Goal: Find contact information: Find contact information

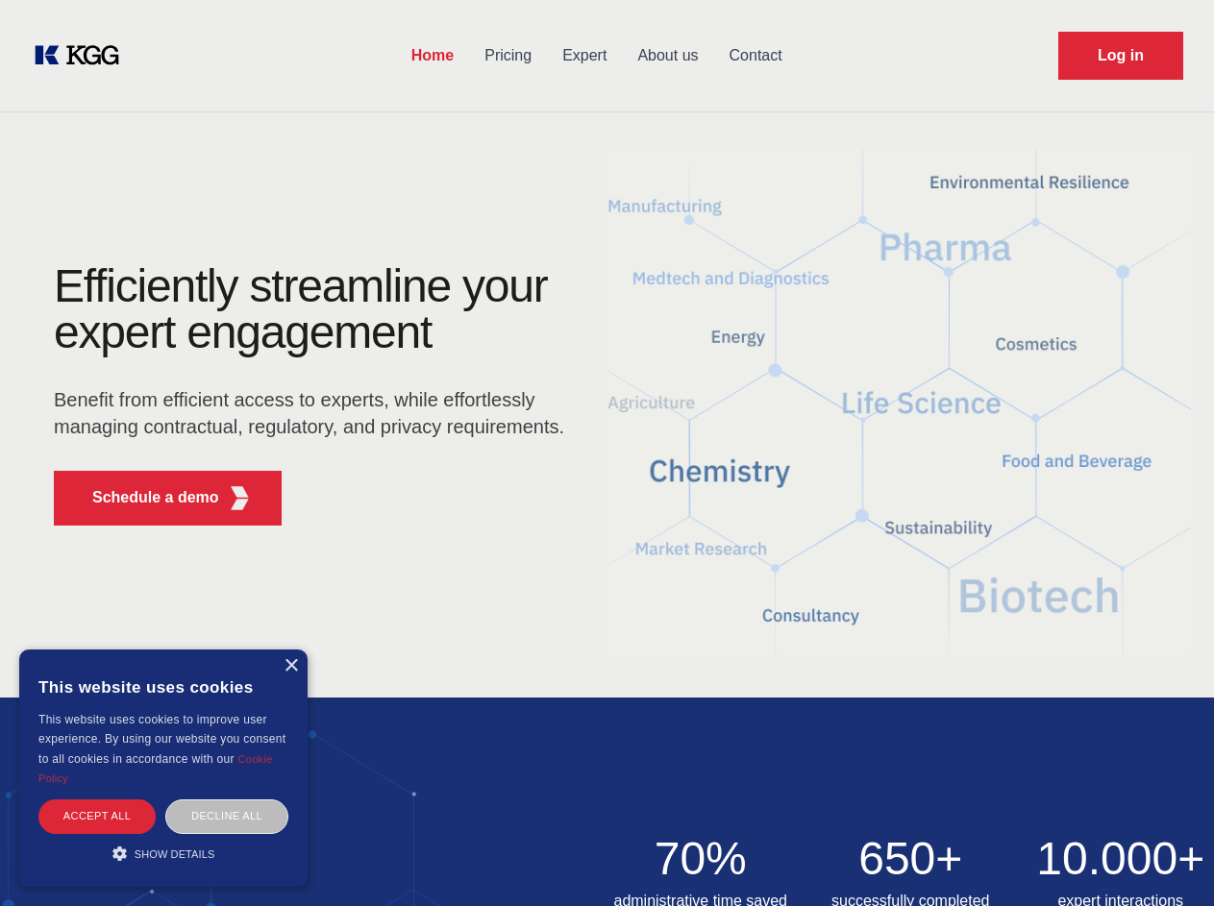
click at [606, 453] on div "Efficiently streamline your expert engagement Benefit from efficient access to …" at bounding box center [315, 402] width 584 height 278
click at [144, 498] on p "Schedule a demo" at bounding box center [155, 497] width 127 height 23
click at [290, 666] on div "×" at bounding box center [290, 666] width 14 height 14
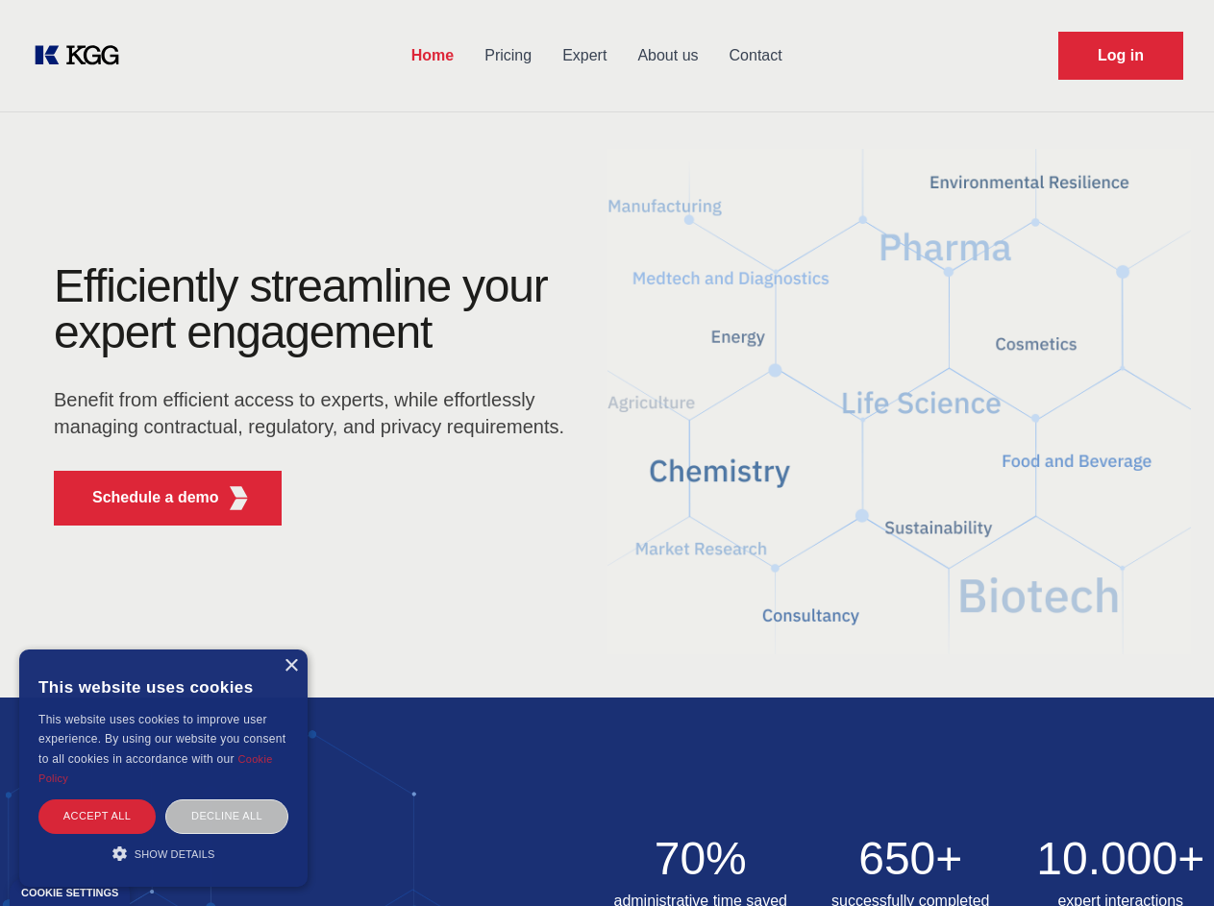
click at [97, 816] on div "Accept all" at bounding box center [96, 816] width 117 height 34
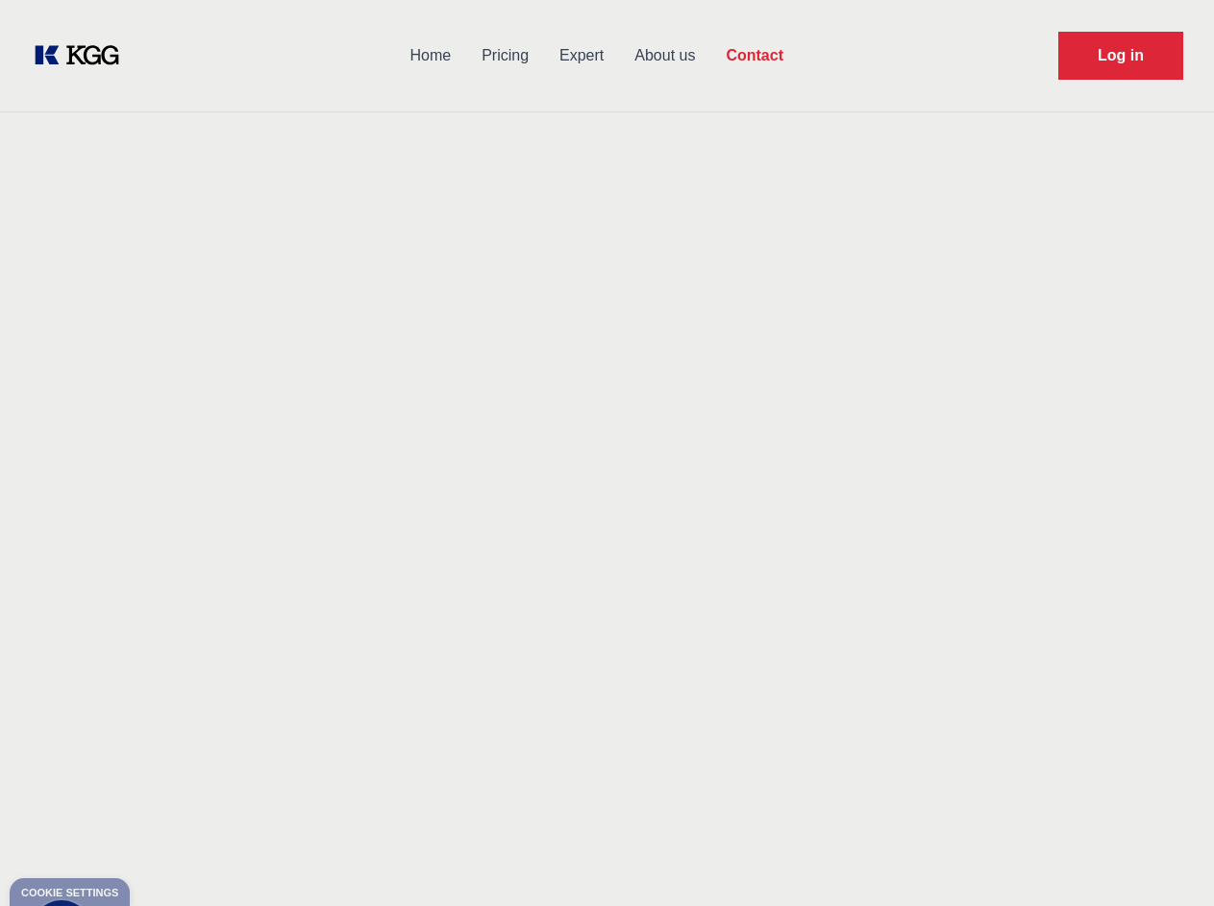
click at [163, 853] on div "Contact Information We would love to hear from you. Postal address [PERSON_NAME…" at bounding box center [269, 568] width 430 height 583
